Goal: Information Seeking & Learning: Learn about a topic

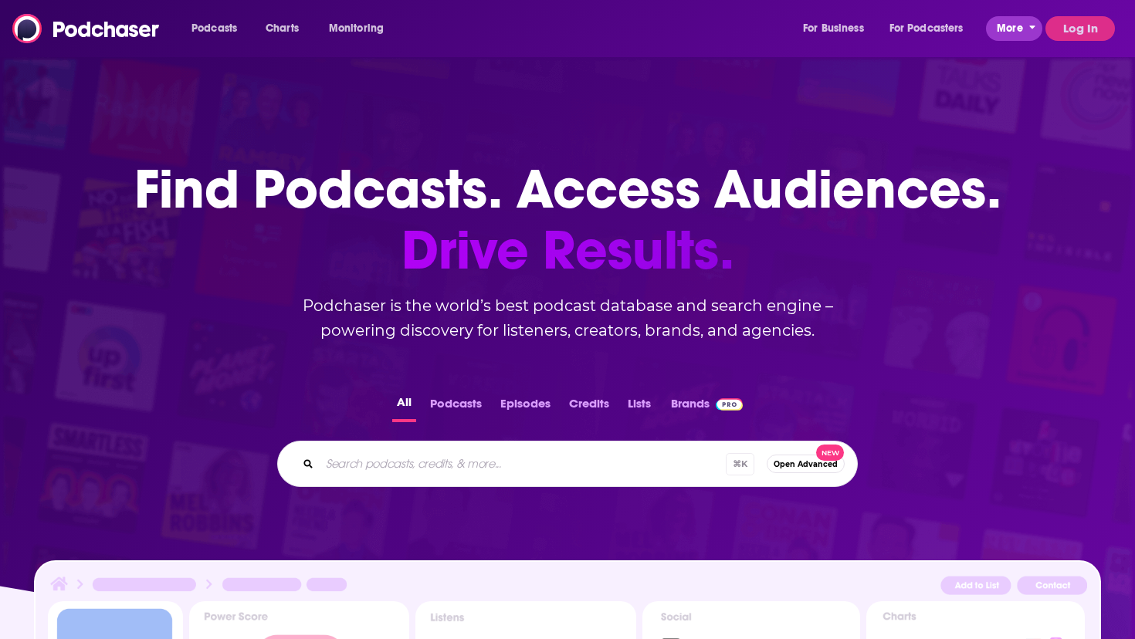
click at [1038, 19] on button "More" at bounding box center [1014, 28] width 56 height 25
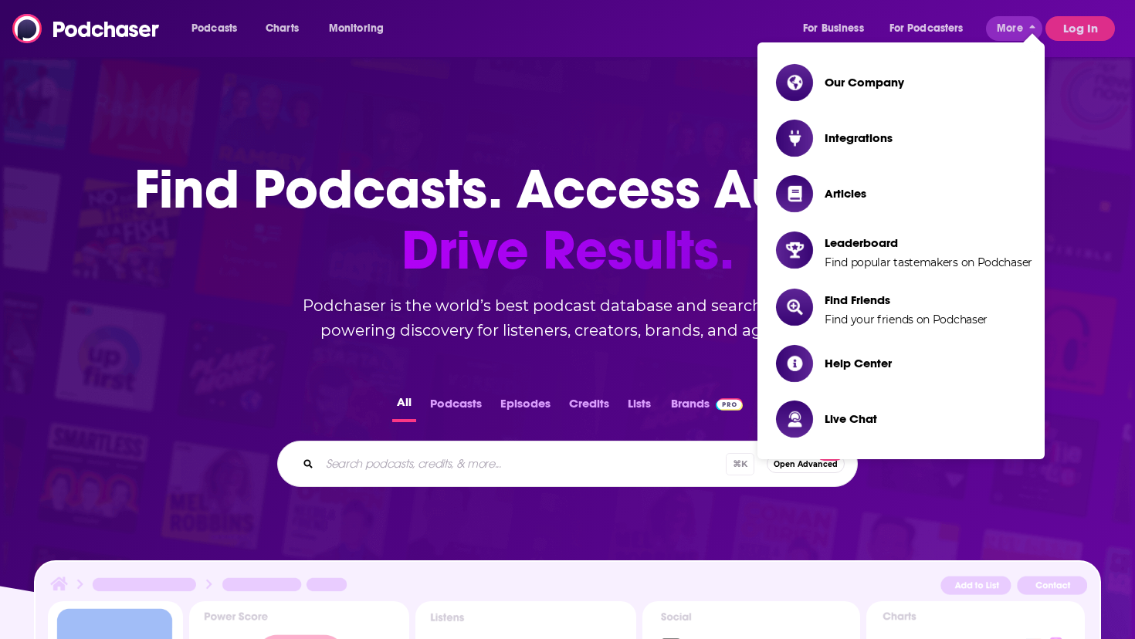
click at [1044, 34] on div "Podcasts Charts Monitoring For Business For Podcasters More Log In" at bounding box center [567, 28] width 1135 height 57
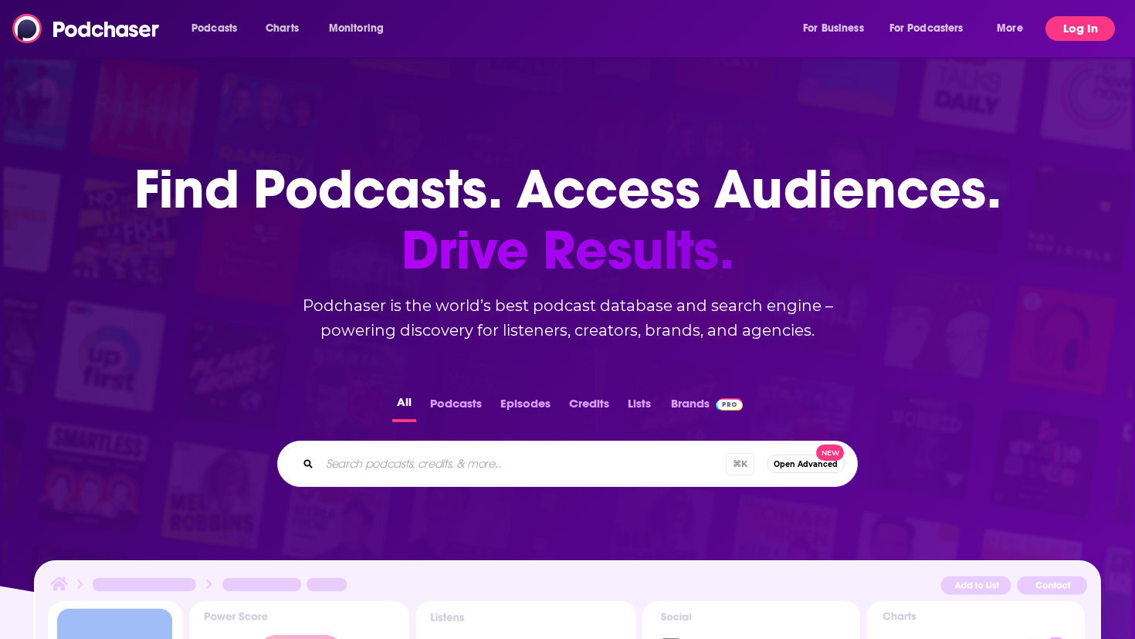
click at [1067, 21] on button "Log In" at bounding box center [1079, 28] width 69 height 25
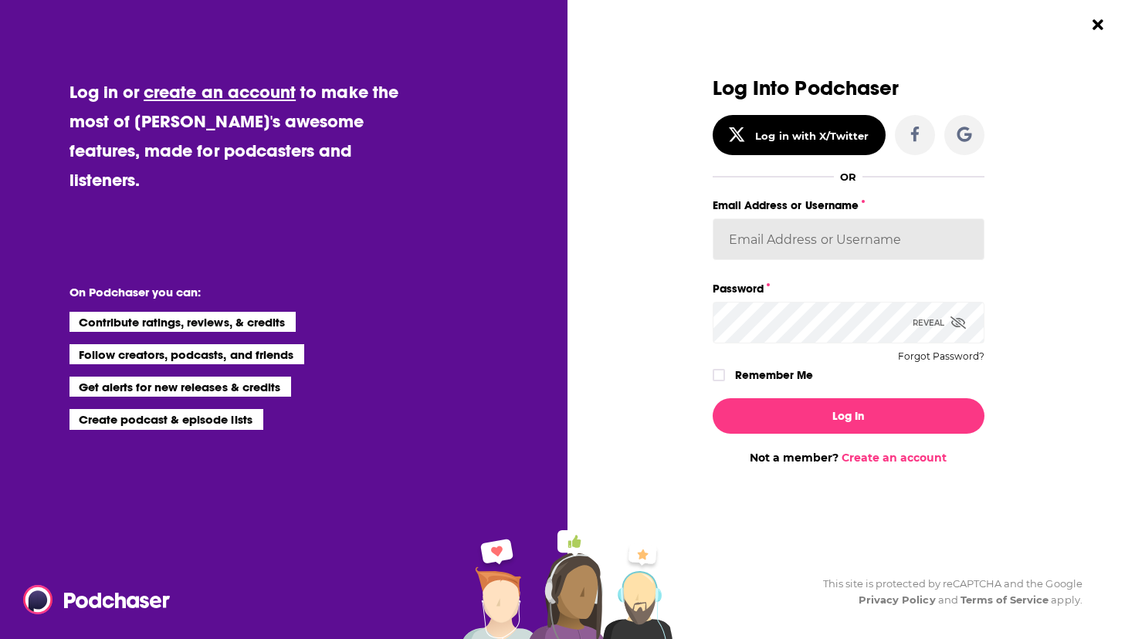
click at [749, 245] on input "Email Address or Username" at bounding box center [849, 239] width 272 height 42
type input "LaurenSWPR"
click at [780, 380] on label "Remember Me" at bounding box center [774, 375] width 78 height 20
click at [723, 382] on input "rememberMe" at bounding box center [718, 382] width 9 height 0
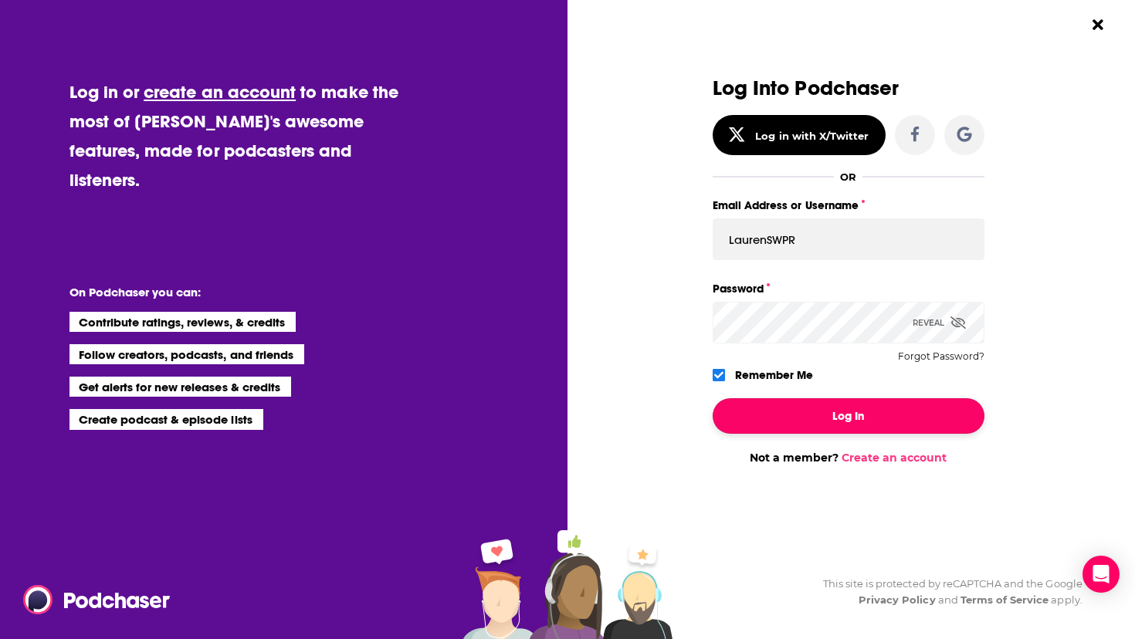
click at [778, 411] on button "Log In" at bounding box center [849, 416] width 272 height 36
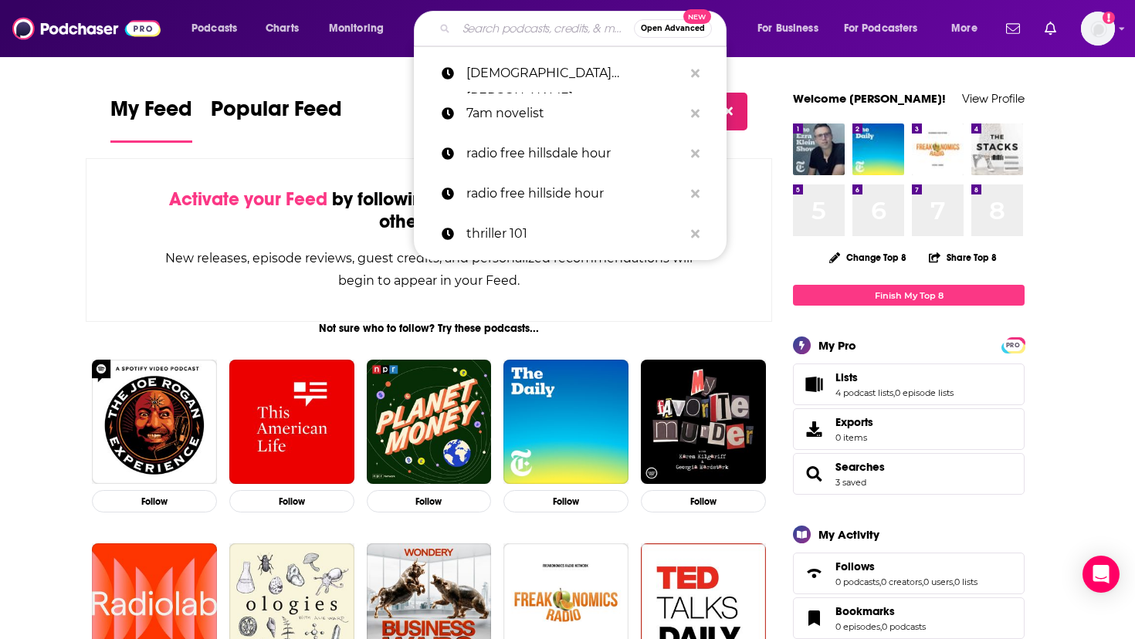
click at [551, 32] on input "Search podcasts, credits, & more..." at bounding box center [545, 28] width 178 height 25
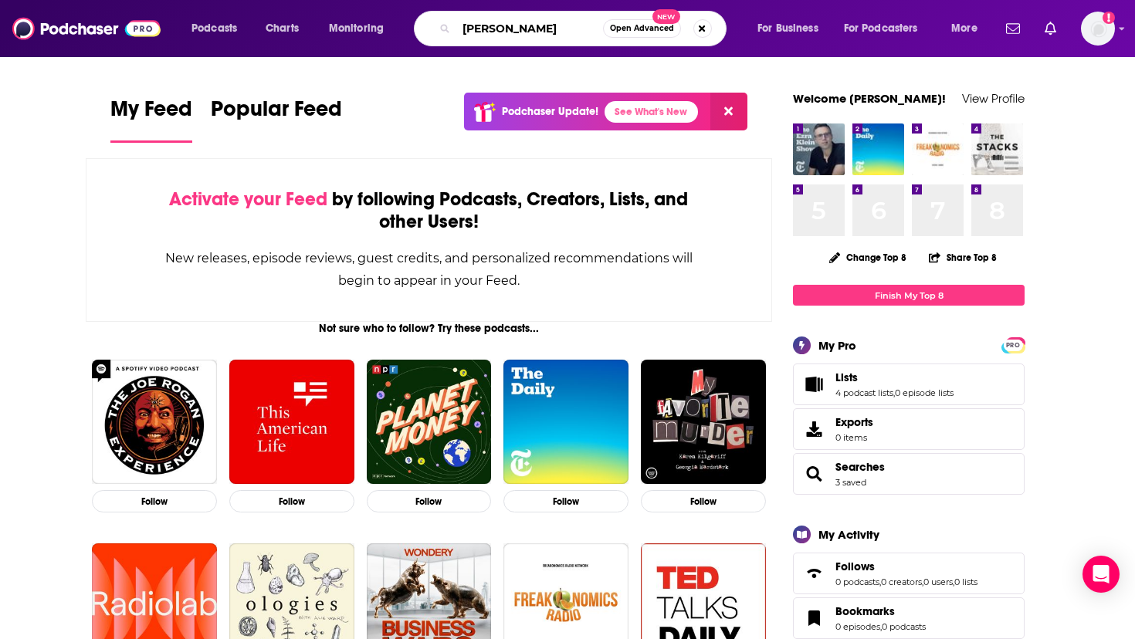
type input "[PERSON_NAME]"
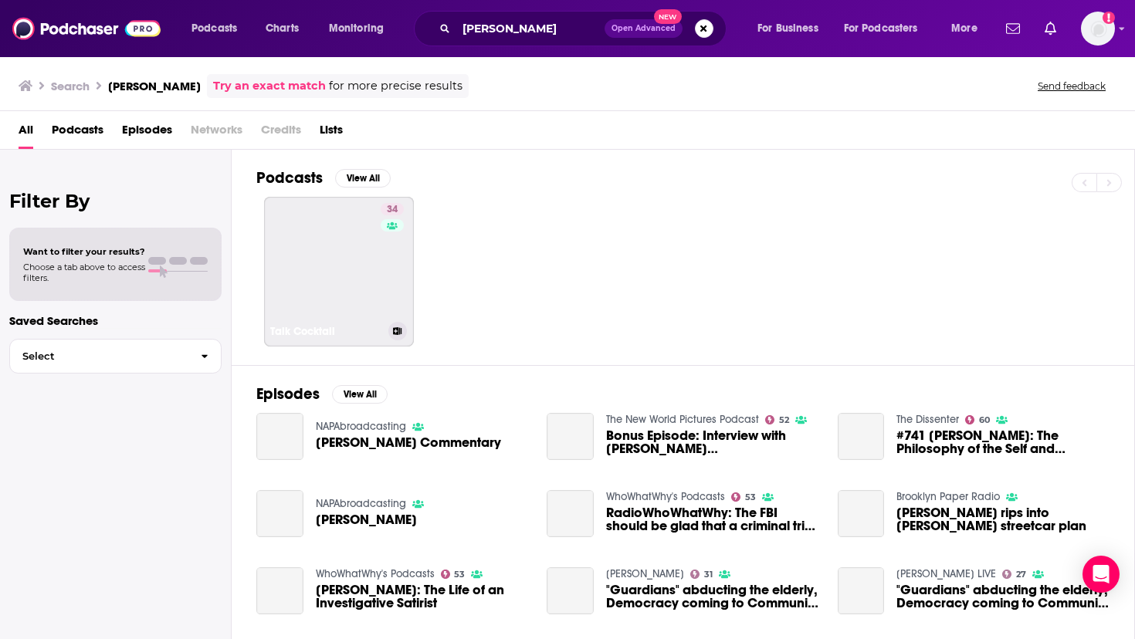
click at [283, 296] on link "34 Talk Cocktail" at bounding box center [339, 272] width 150 height 150
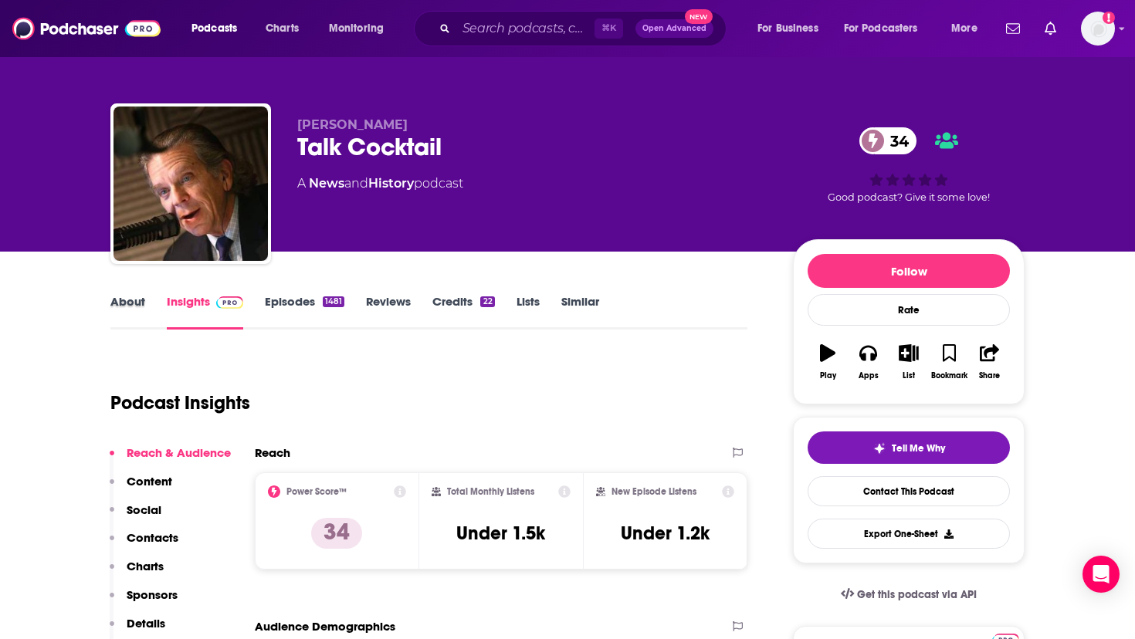
click at [144, 304] on div "About" at bounding box center [138, 312] width 56 height 36
click at [135, 300] on link "About" at bounding box center [127, 312] width 35 height 36
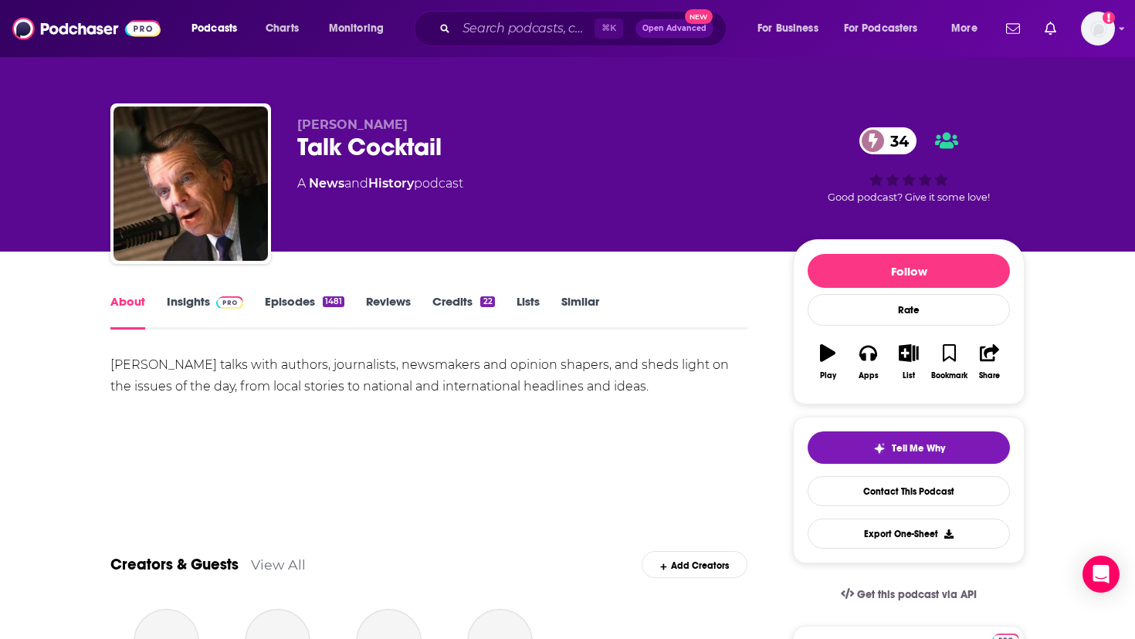
drag, startPoint x: 77, startPoint y: 363, endPoint x: 648, endPoint y: 390, distance: 571.1
copy div "[PERSON_NAME] talks with authors, journalists, newsmakers and opinion shapers, …"
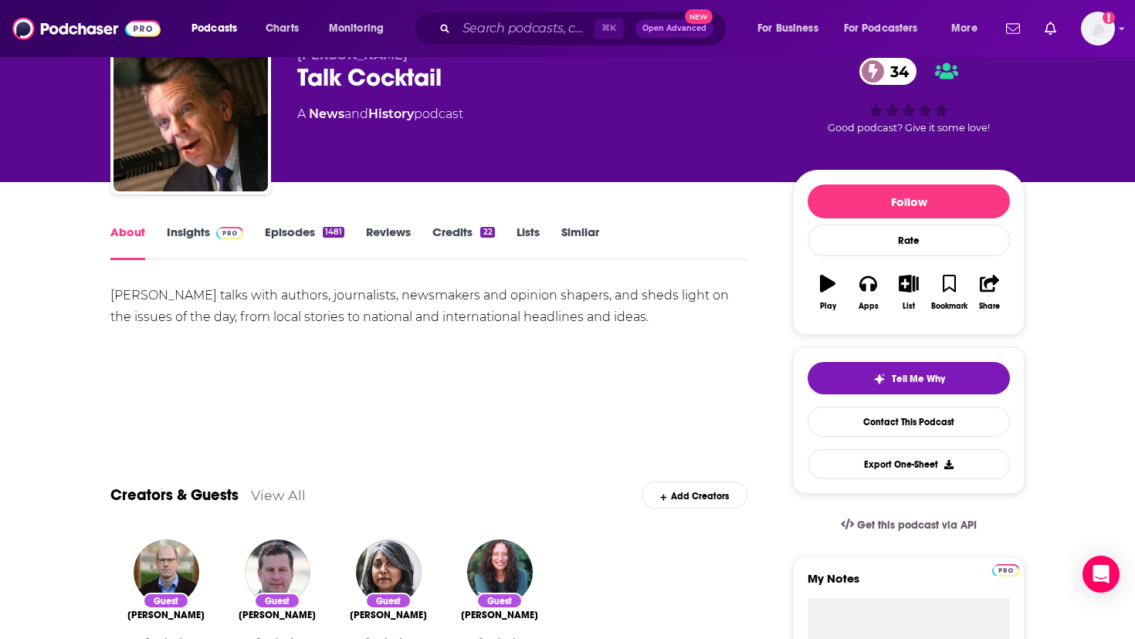
scroll to position [125, 0]
